Goal: Transaction & Acquisition: Purchase product/service

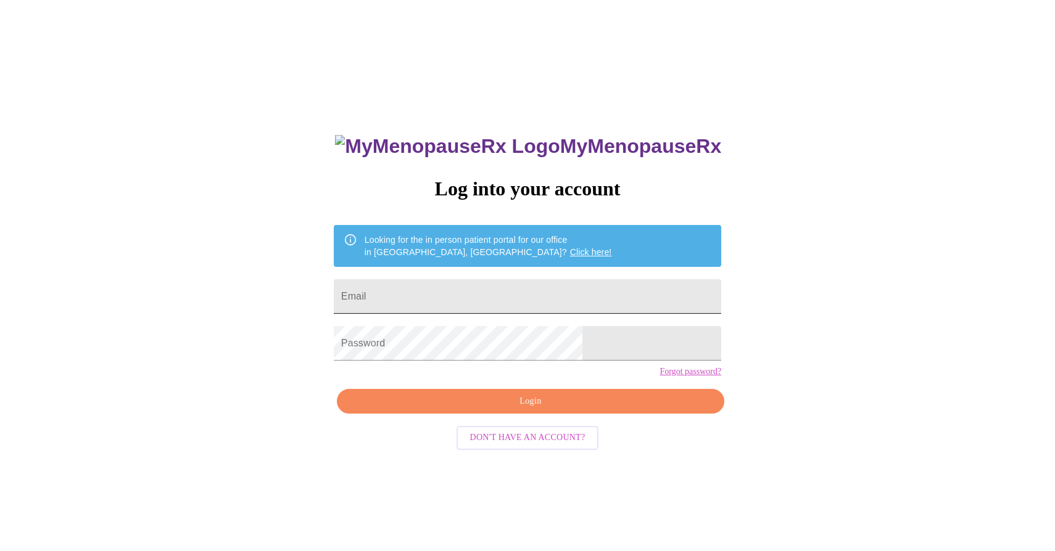
click at [500, 286] on input "Email" at bounding box center [527, 296] width 387 height 35
type input "[EMAIL_ADDRESS][DOMAIN_NAME]"
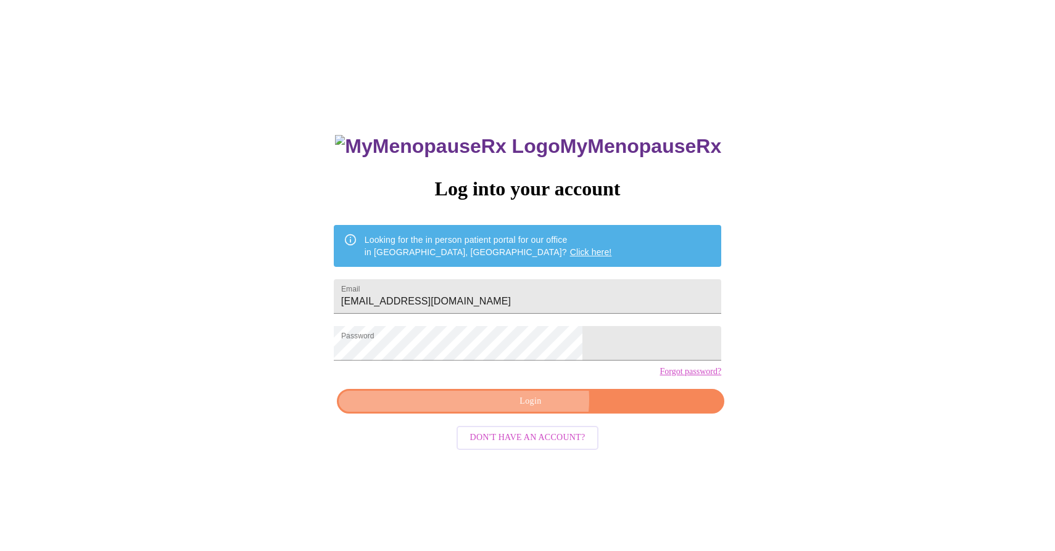
click at [532, 410] on span "Login" at bounding box center [530, 401] width 359 height 15
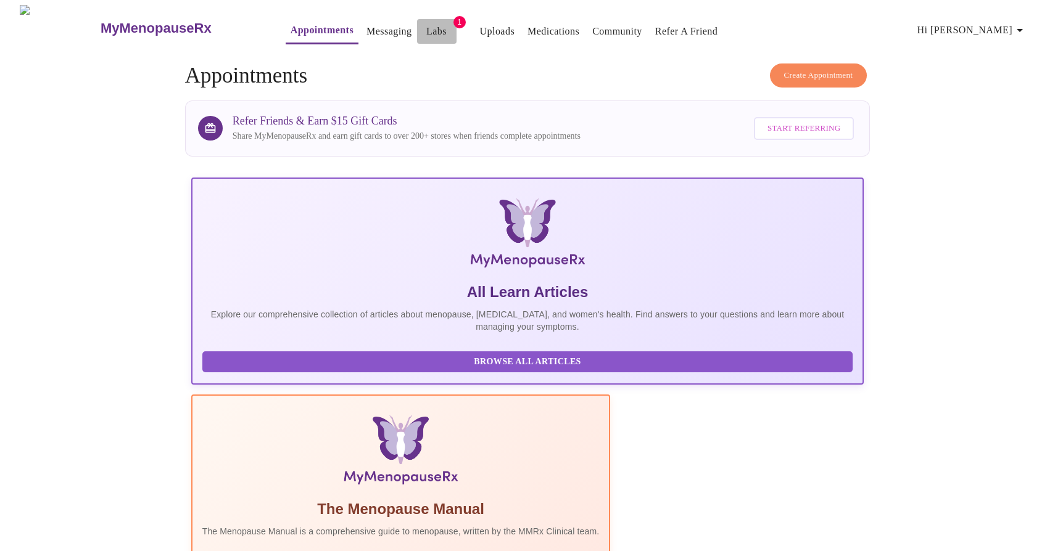
click at [426, 29] on link "Labs" at bounding box center [436, 31] width 20 height 17
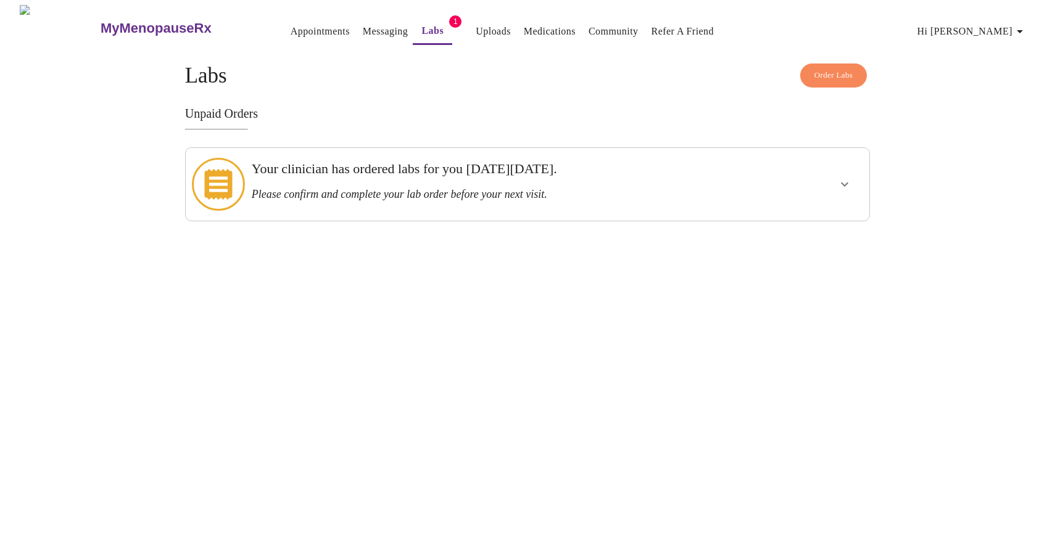
click at [485, 188] on h3 "Please confirm and complete your lab order before your next visit." at bounding box center [494, 194] width 485 height 13
click at [844, 177] on icon "show more" at bounding box center [844, 184] width 15 height 15
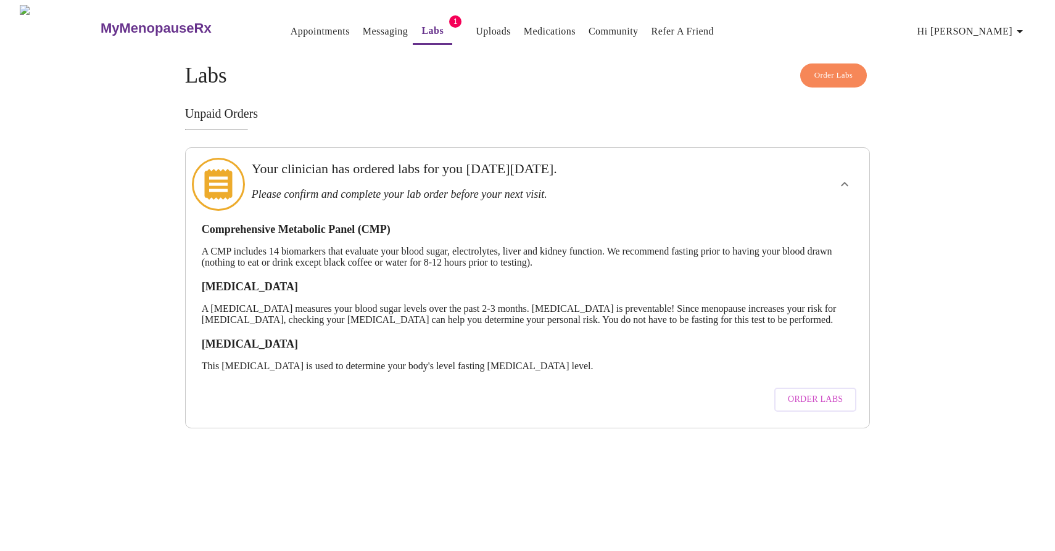
click at [804, 400] on span "Order Labs" at bounding box center [815, 399] width 55 height 15
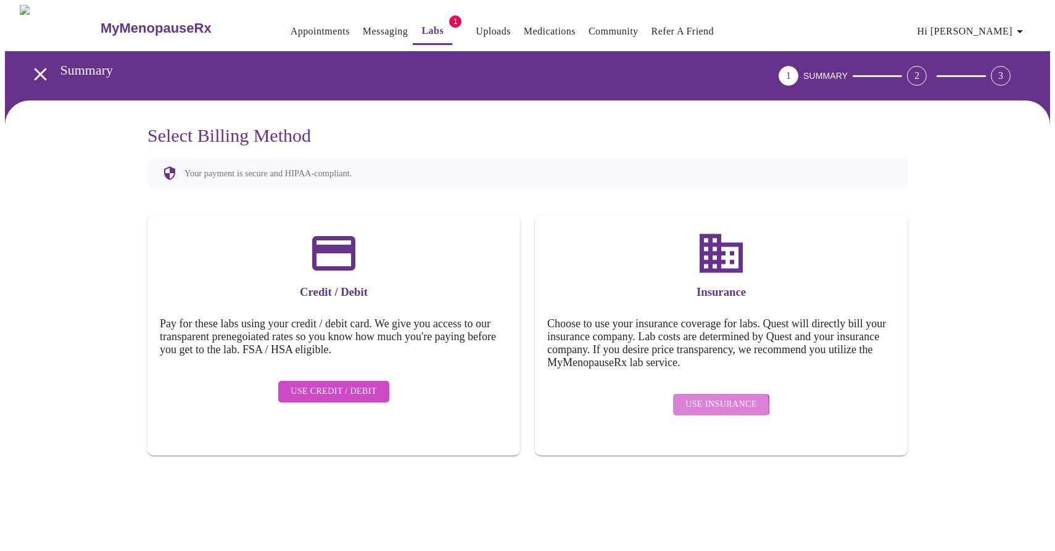
click at [704, 398] on span "Use Insurance" at bounding box center [720, 404] width 71 height 15
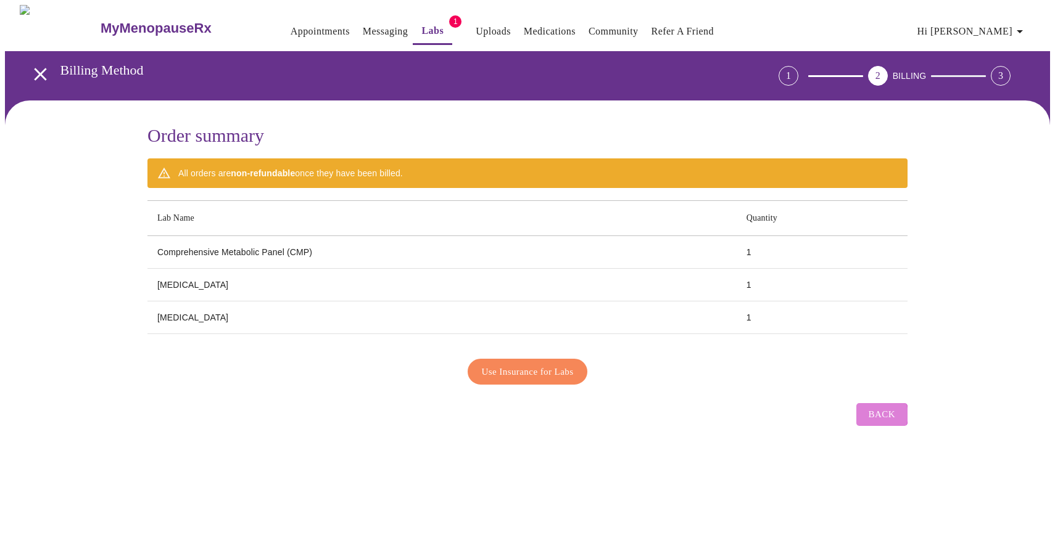
click at [877, 408] on span "Back" at bounding box center [881, 414] width 27 height 16
